Goal: Transaction & Acquisition: Purchase product/service

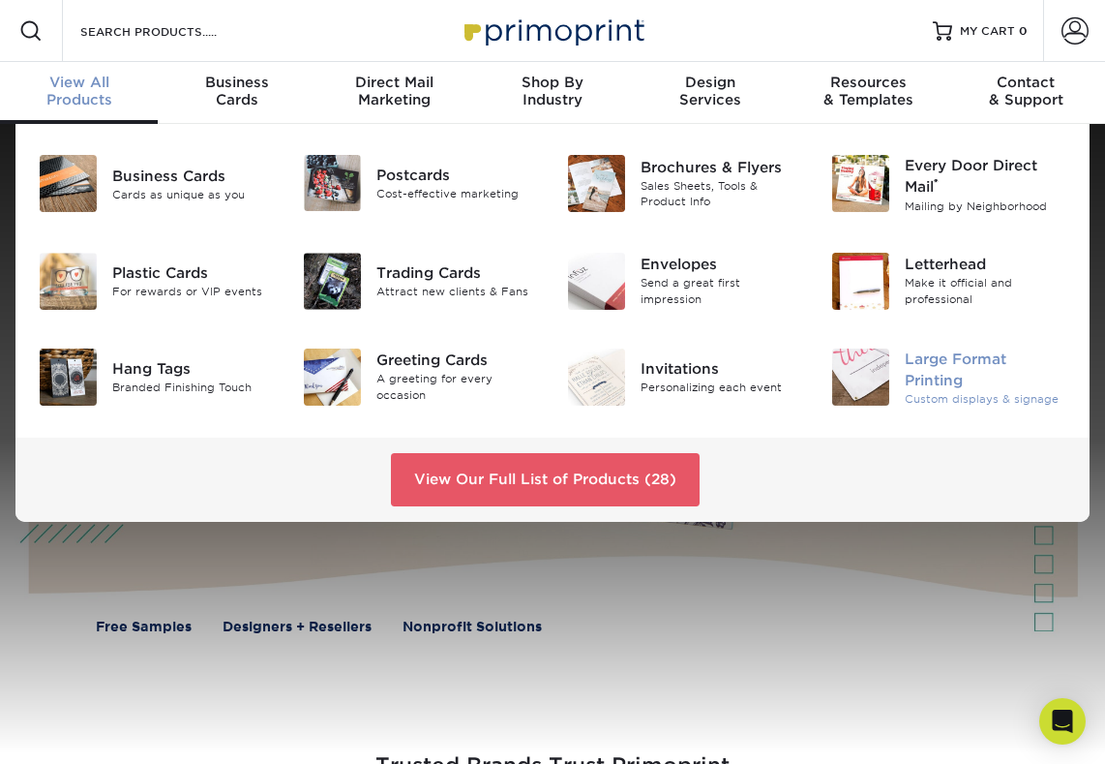
click at [909, 379] on div "Large Format Printing" at bounding box center [986, 369] width 162 height 43
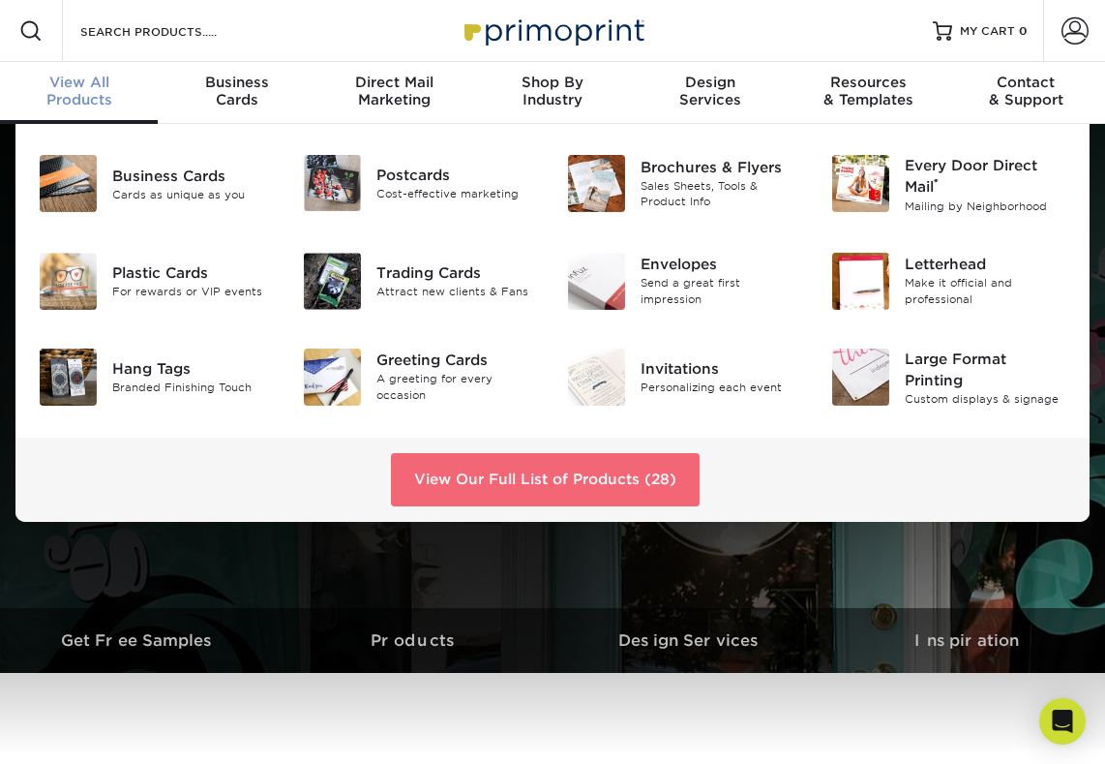
click at [491, 484] on link "View Our Full List of Products (28)" at bounding box center [545, 479] width 309 height 52
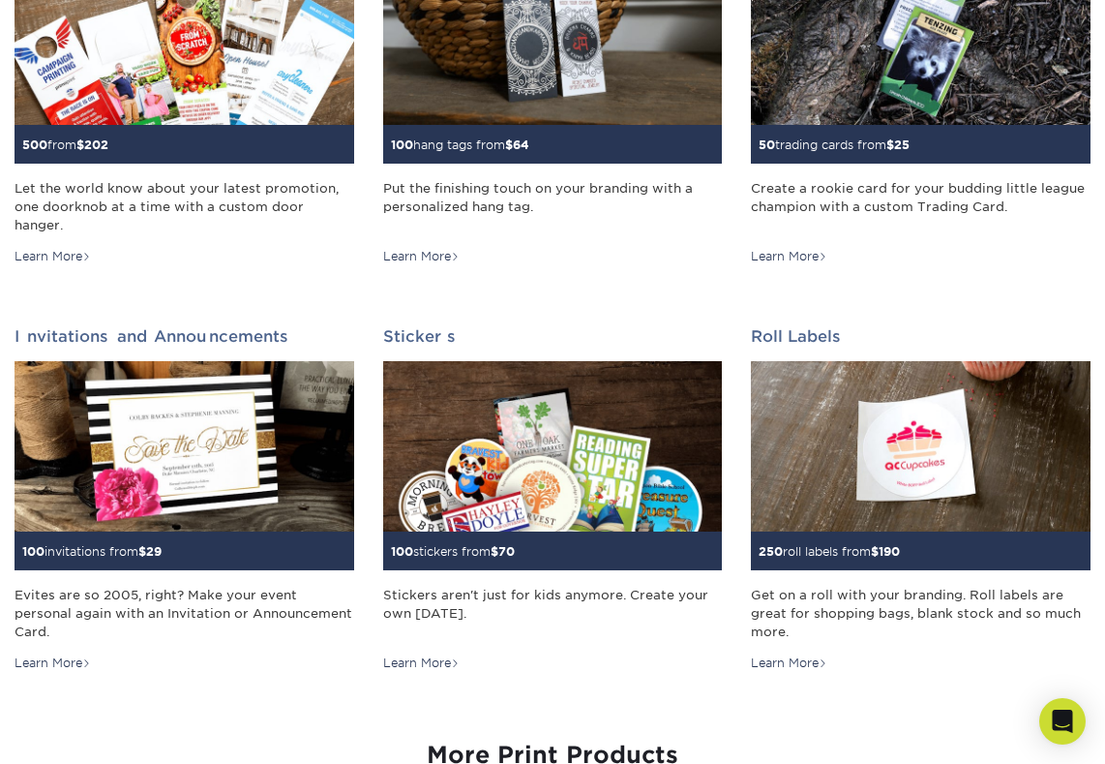
scroll to position [1680, 0]
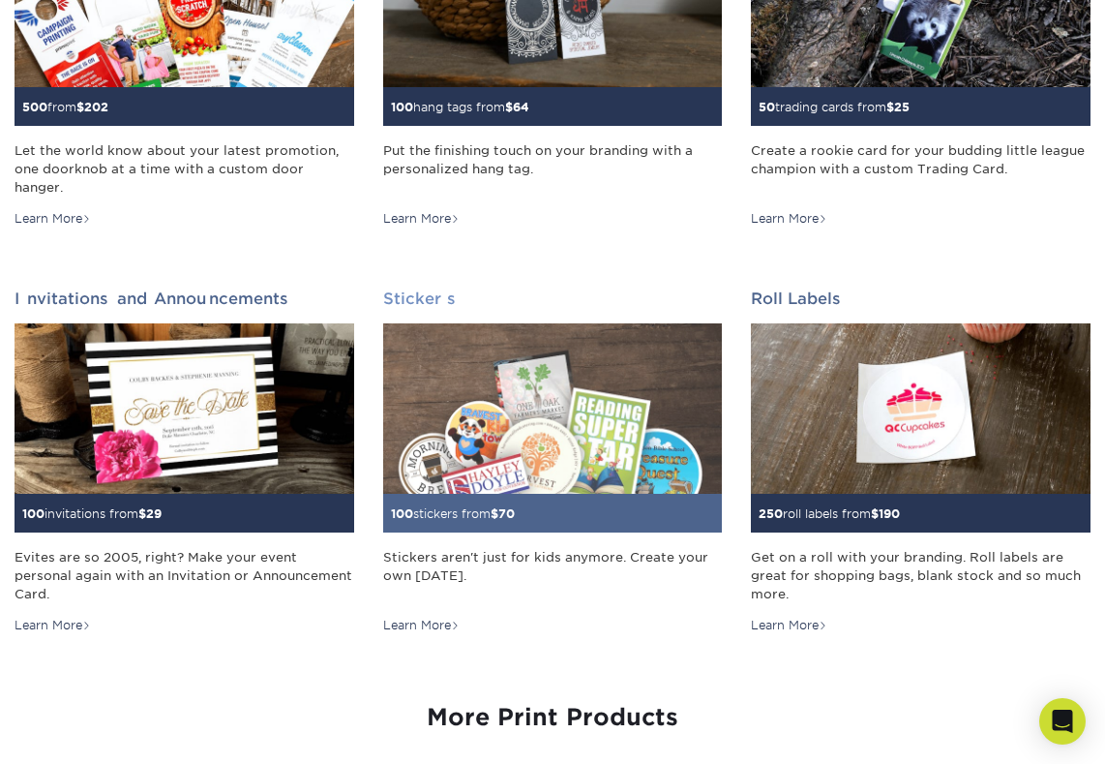
click at [476, 402] on img at bounding box center [553, 407] width 340 height 169
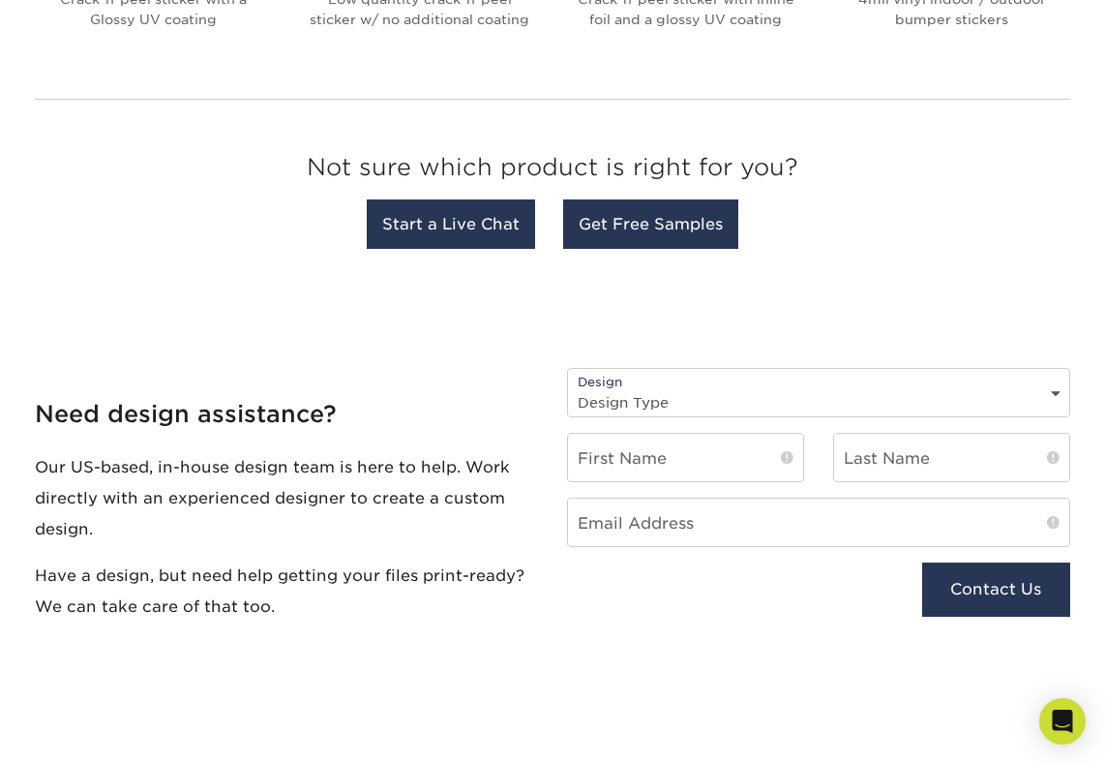
scroll to position [688, 0]
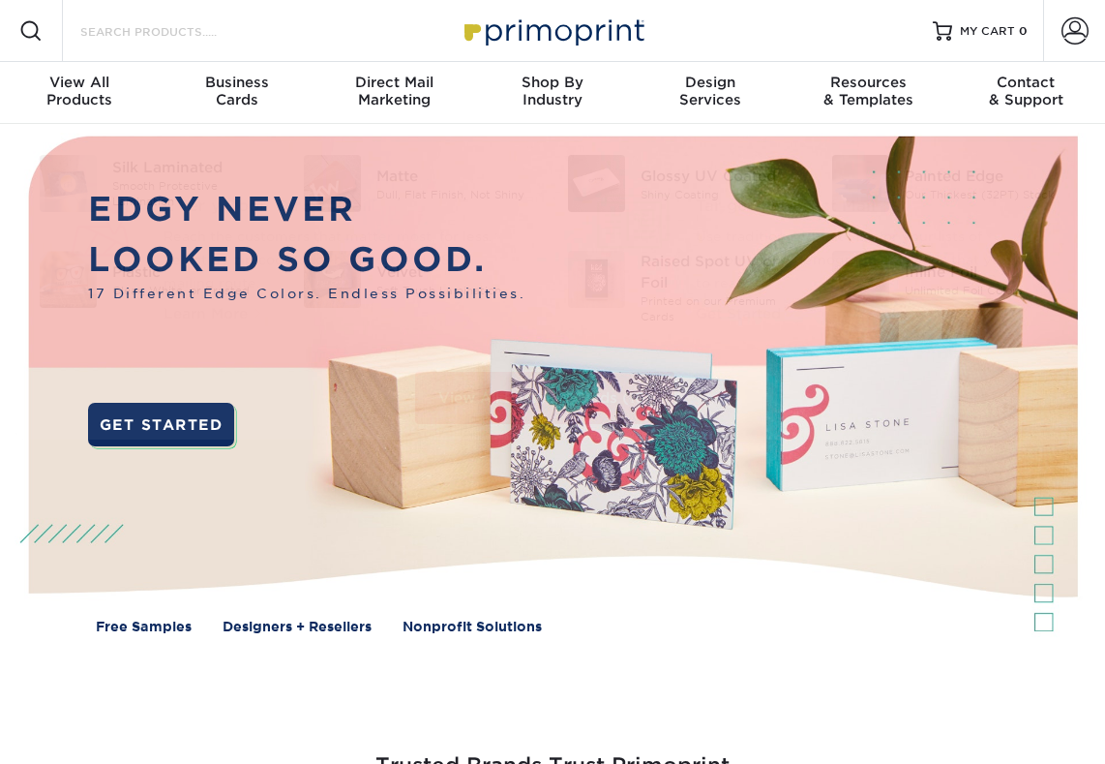
click at [166, 20] on input "Search Products" at bounding box center [172, 30] width 189 height 23
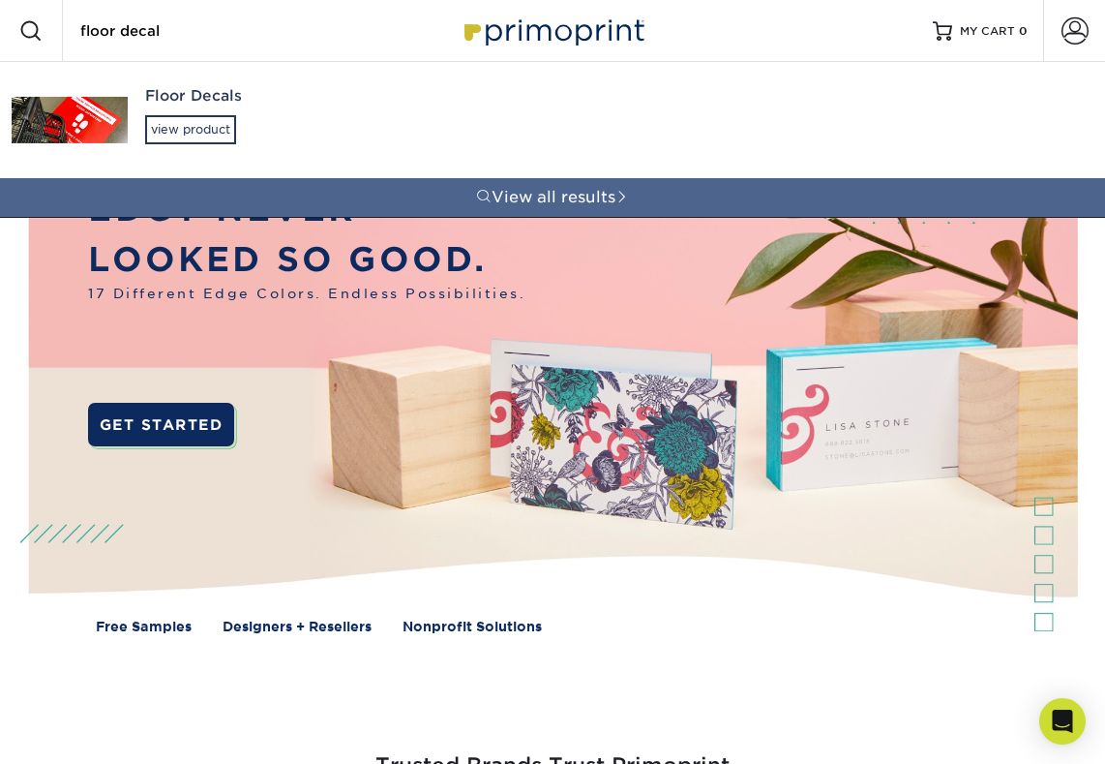
type input "floor decal"
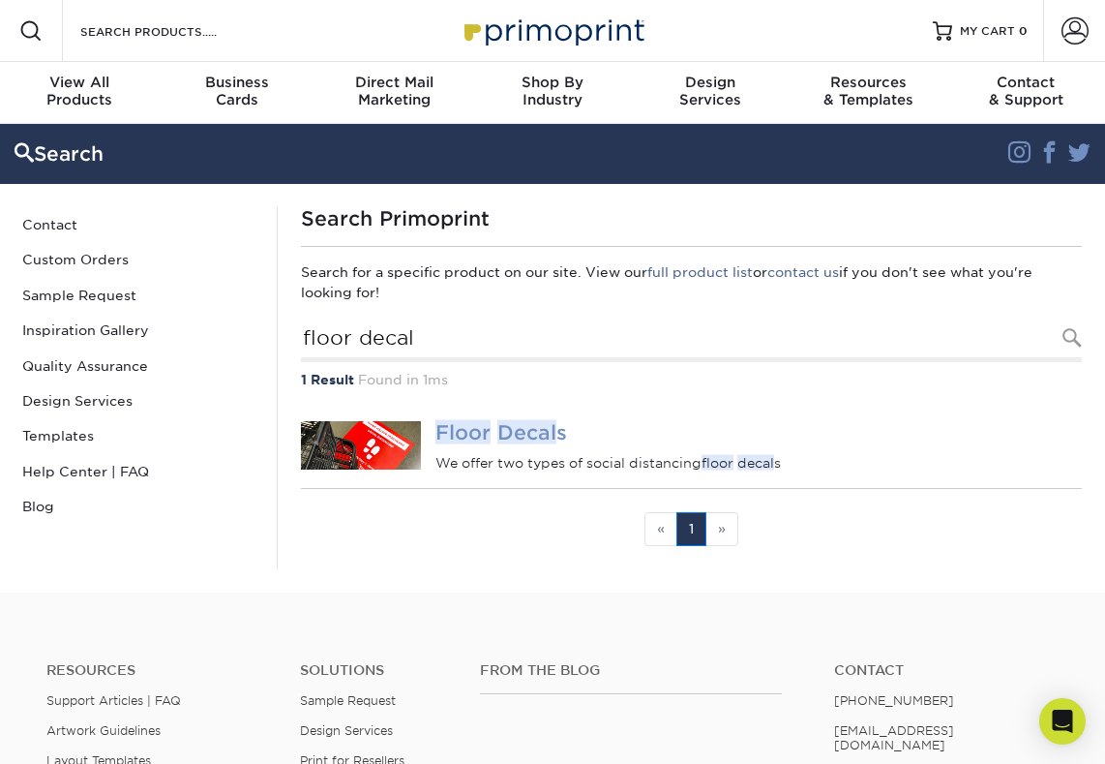
click at [481, 422] on em "Floor" at bounding box center [462, 432] width 55 height 24
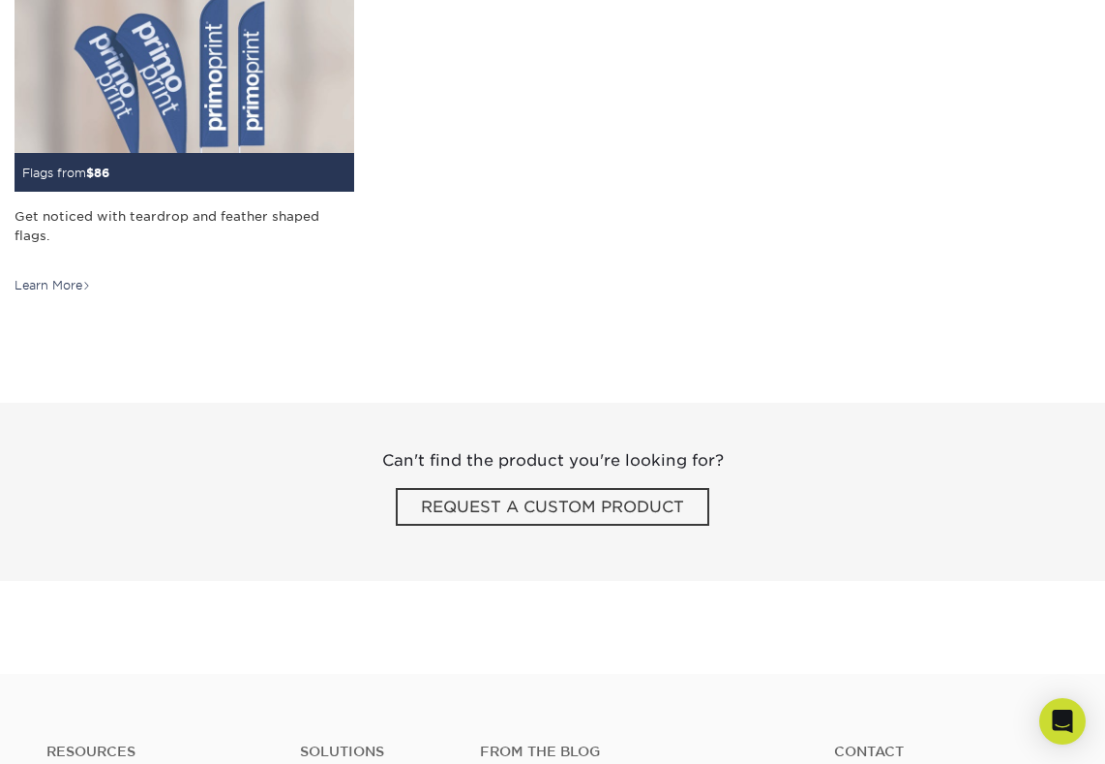
scroll to position [3418, 0]
